Goal: Transaction & Acquisition: Subscribe to service/newsletter

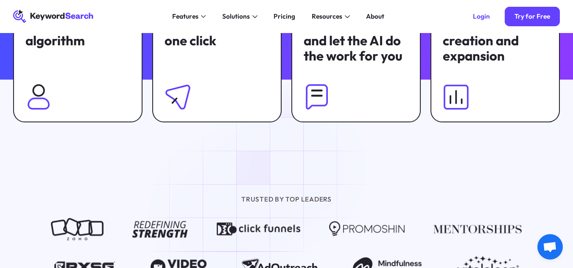
scroll to position [551, 0]
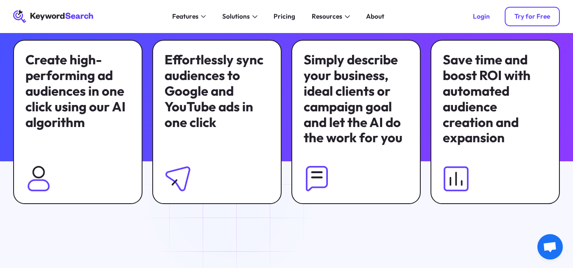
click at [531, 14] on div "Try for Free" at bounding box center [532, 16] width 36 height 8
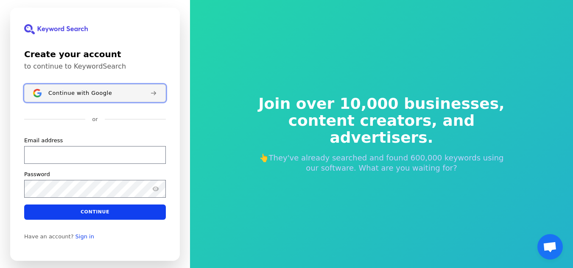
click at [81, 89] on button "Continue with Google" at bounding box center [95, 93] width 142 height 18
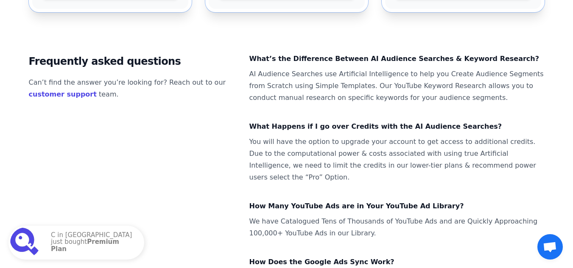
scroll to position [486, 0]
